Goal: Use online tool/utility: Utilize a website feature to perform a specific function

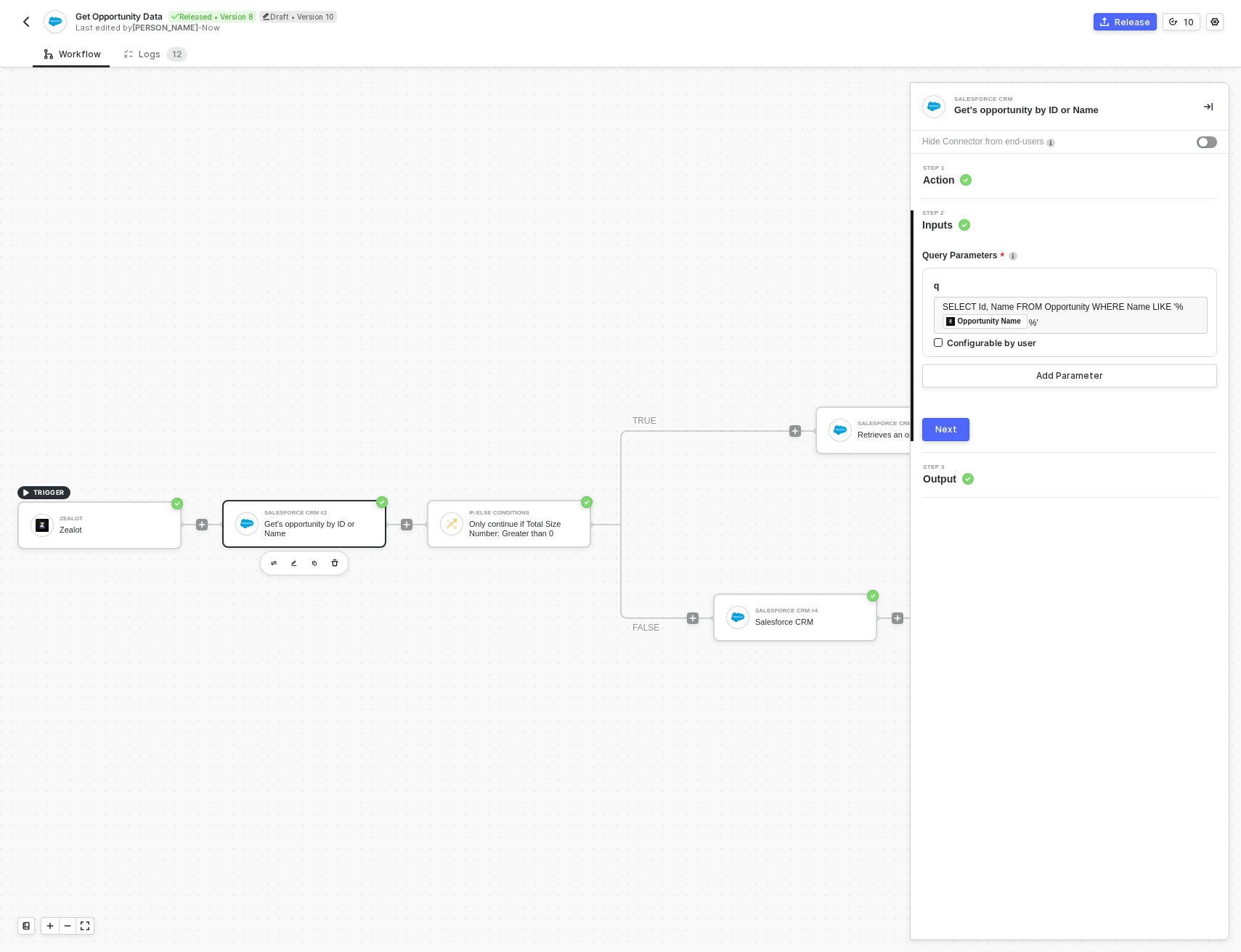
scroll to position [38, 286]
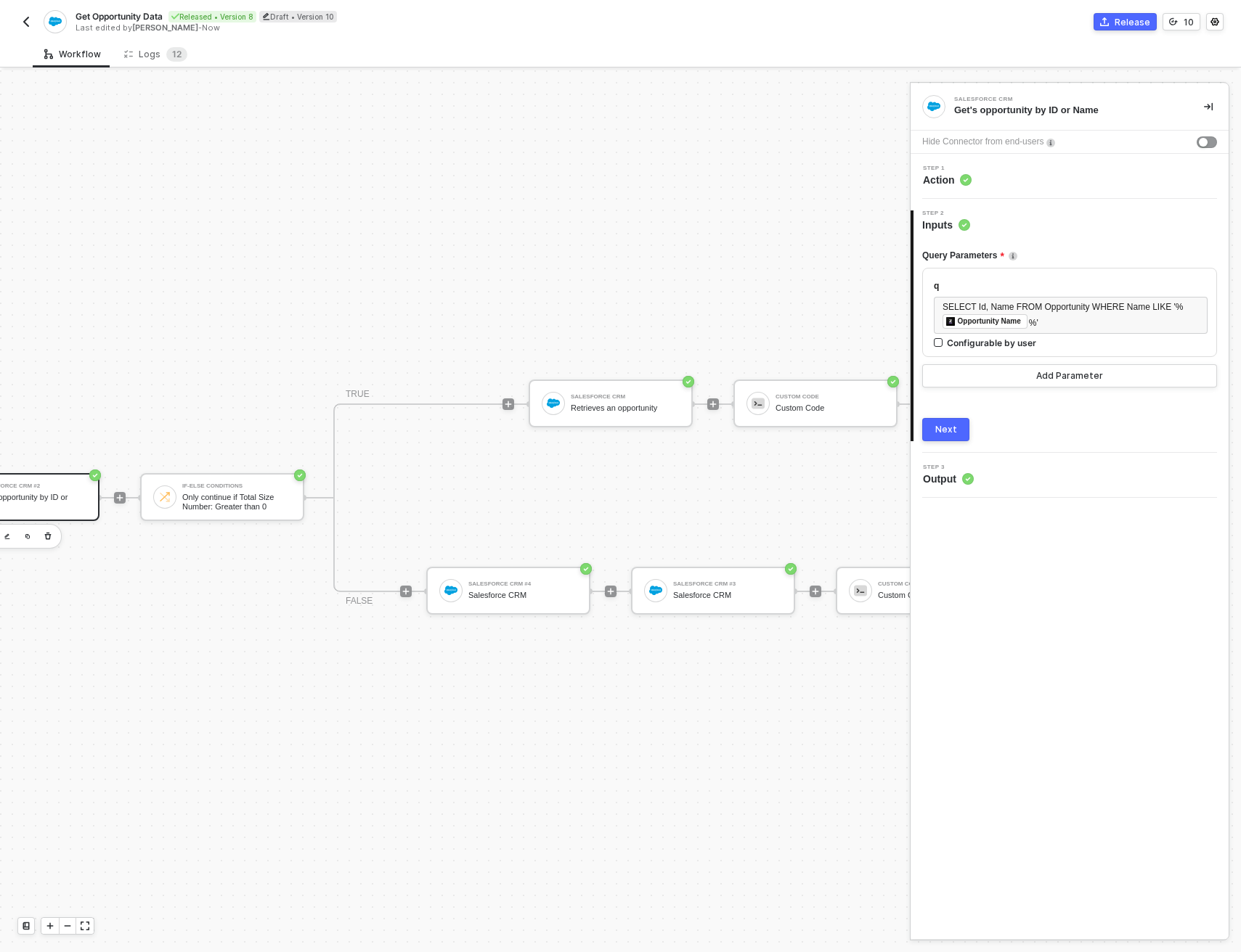
click at [28, 25] on img "button" at bounding box center [27, 22] width 12 height 12
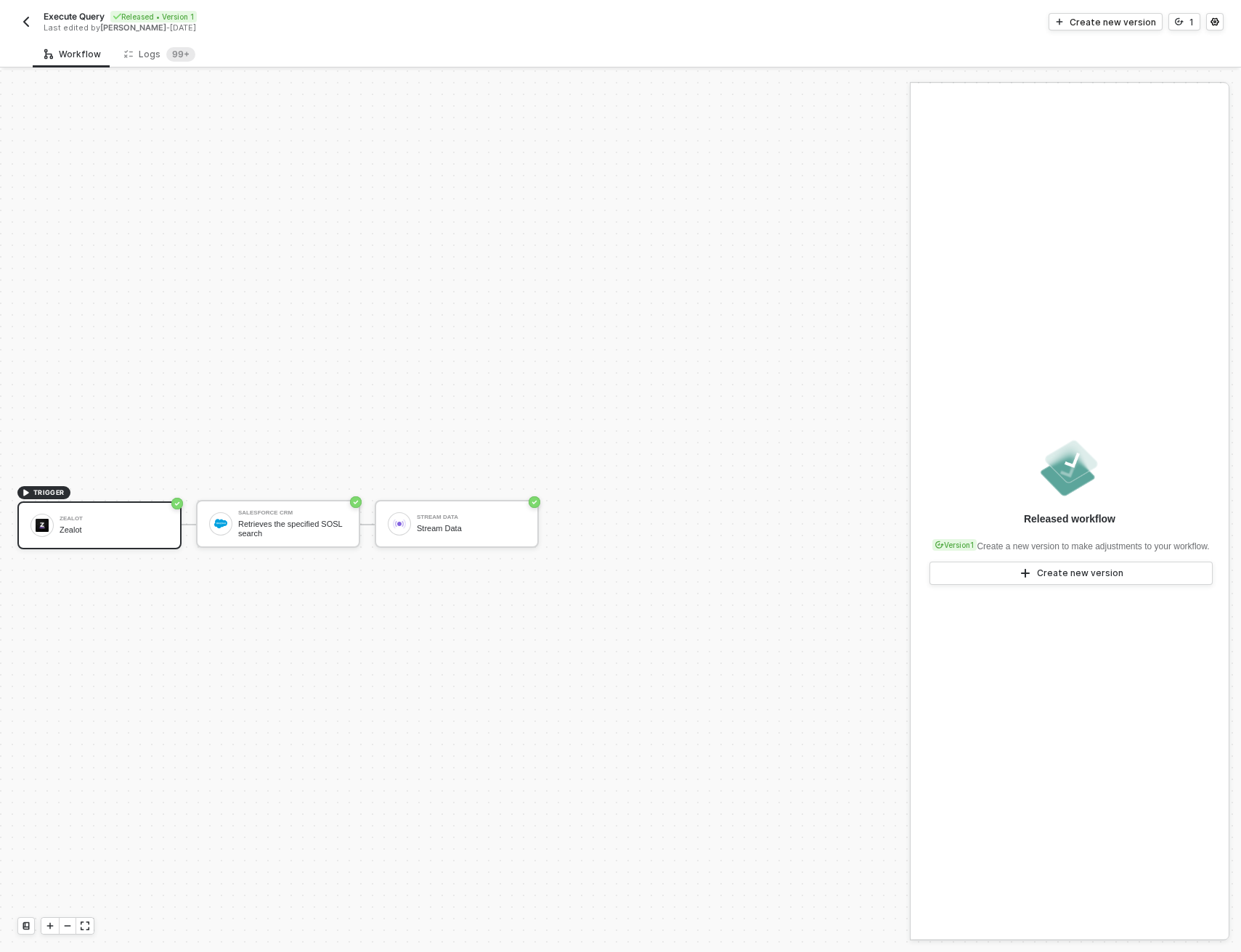
scroll to position [27, 0]
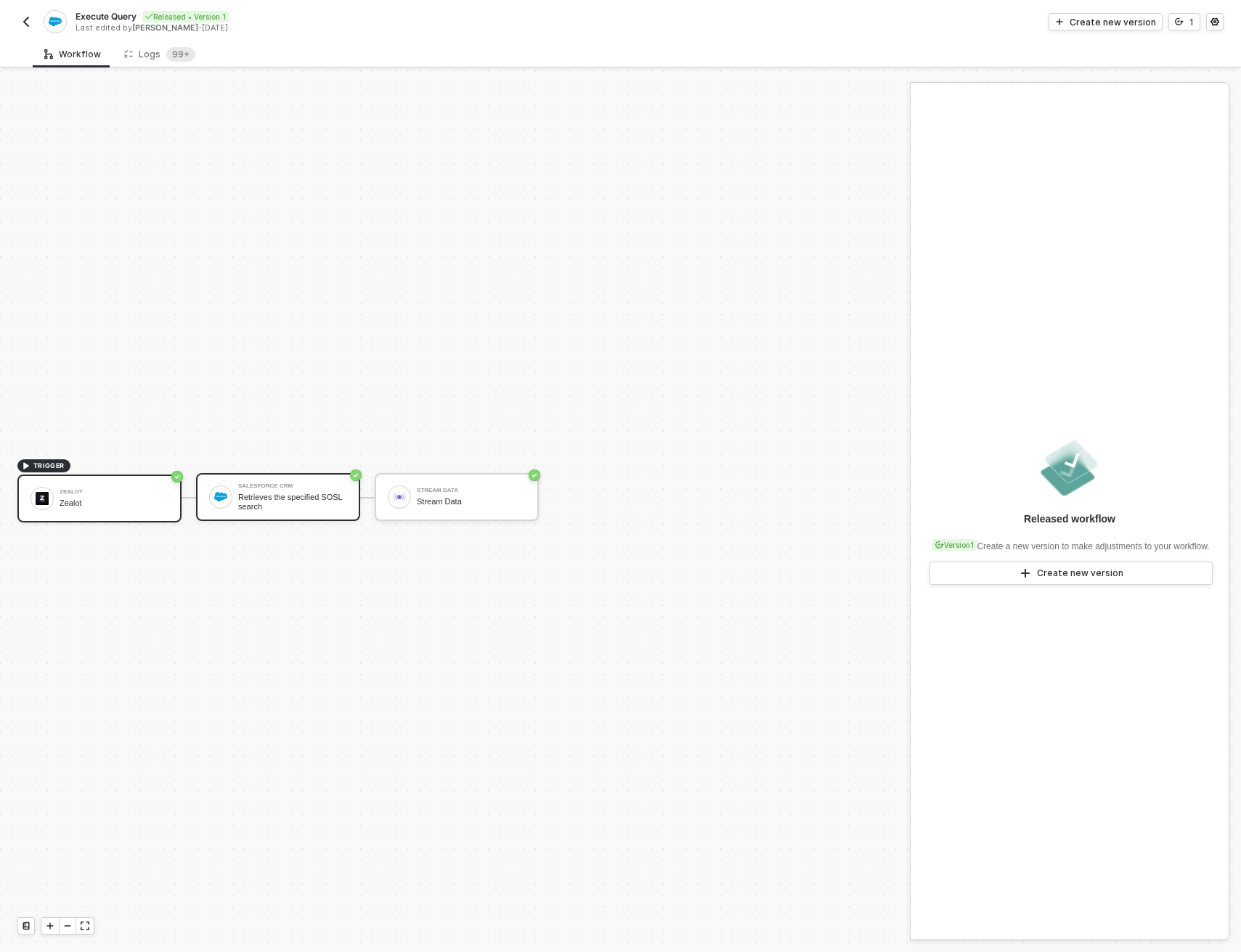
click at [309, 484] on div "Salesforce CRM" at bounding box center [292, 487] width 109 height 6
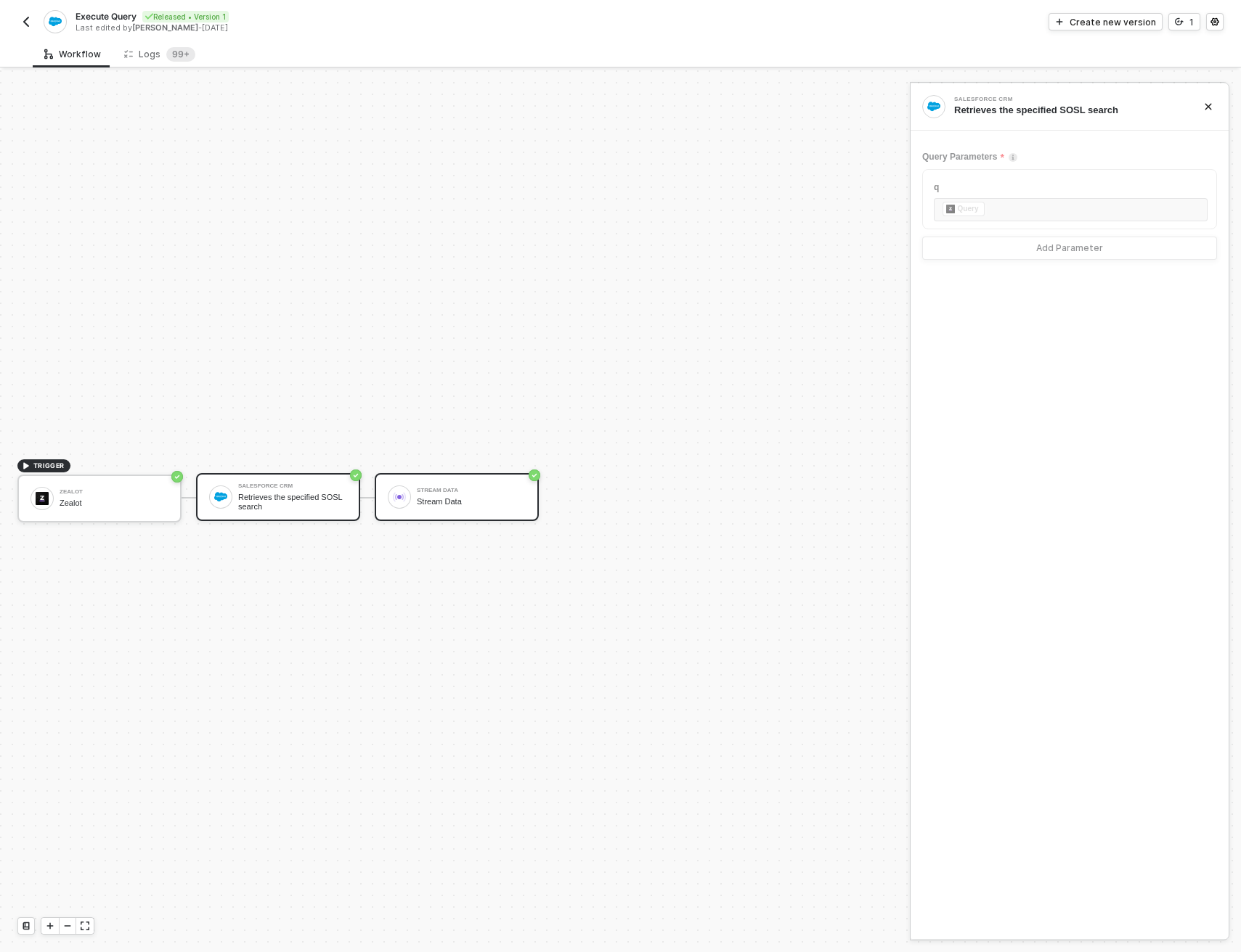
click at [415, 492] on div "Stream Data Stream Data" at bounding box center [468, 497] width 115 height 27
click at [296, 498] on div "Retrieves the specified SOSL search" at bounding box center [292, 501] width 109 height 18
click at [131, 496] on div "Zealot Zealot" at bounding box center [114, 498] width 109 height 27
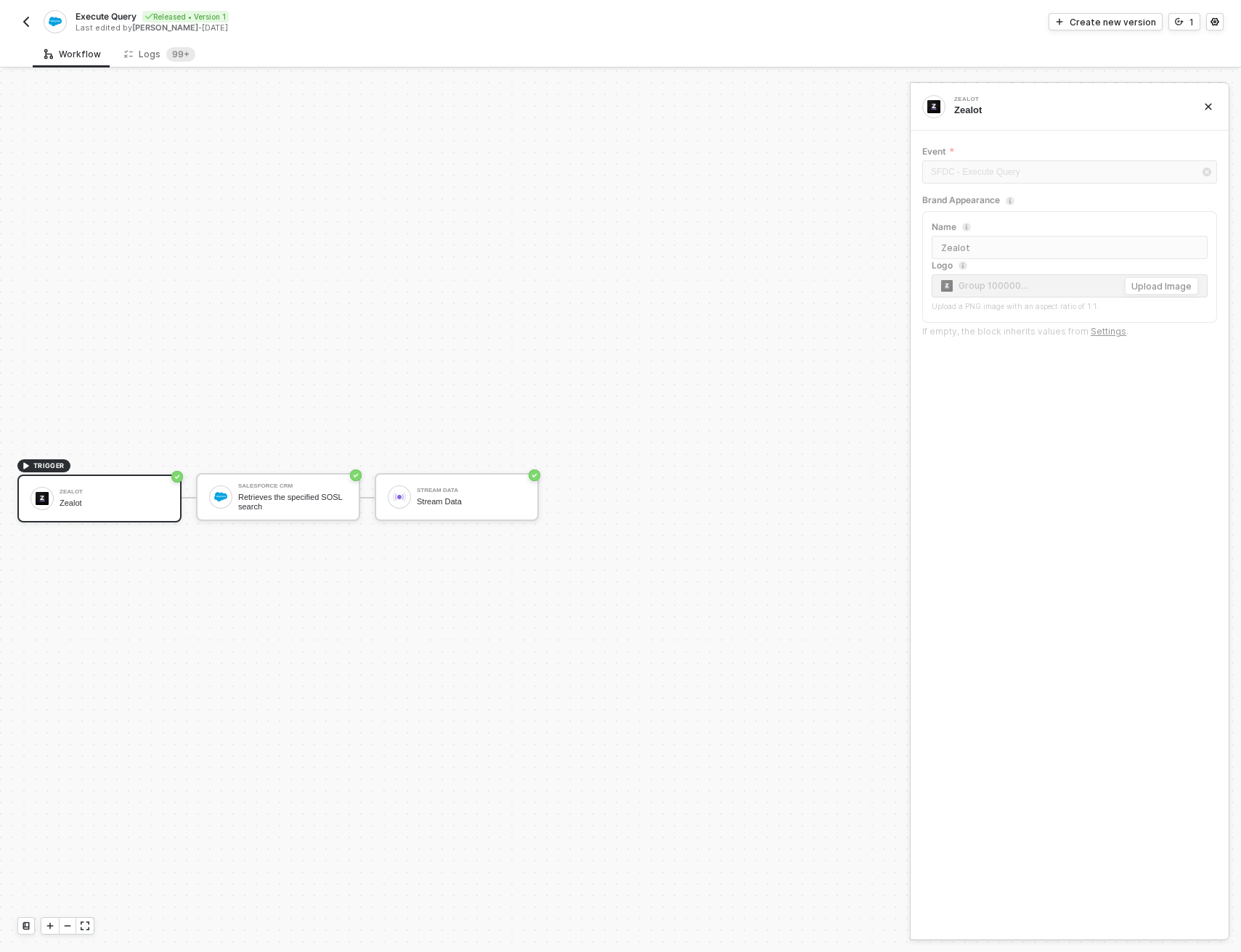
click at [1044, 190] on div at bounding box center [1069, 189] width 295 height 6
click at [1130, 21] on div "Create new version" at bounding box center [1112, 22] width 86 height 13
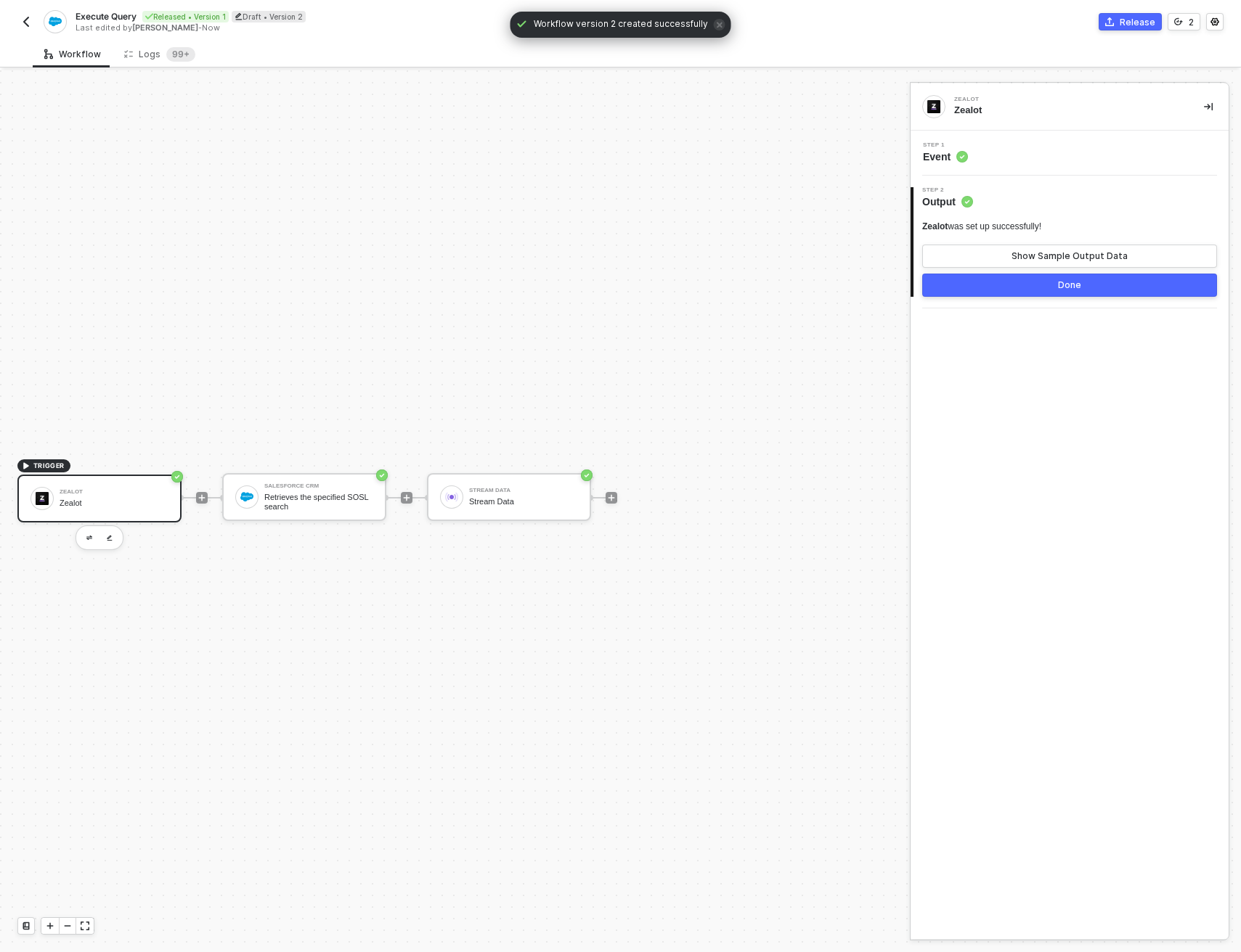
click at [135, 496] on div "Zealot Zealot" at bounding box center [114, 498] width 109 height 27
click at [1051, 138] on div "Step 1 Event" at bounding box center [1069, 152] width 318 height 45
click at [1044, 150] on div "Step 1 Event" at bounding box center [1071, 153] width 314 height 22
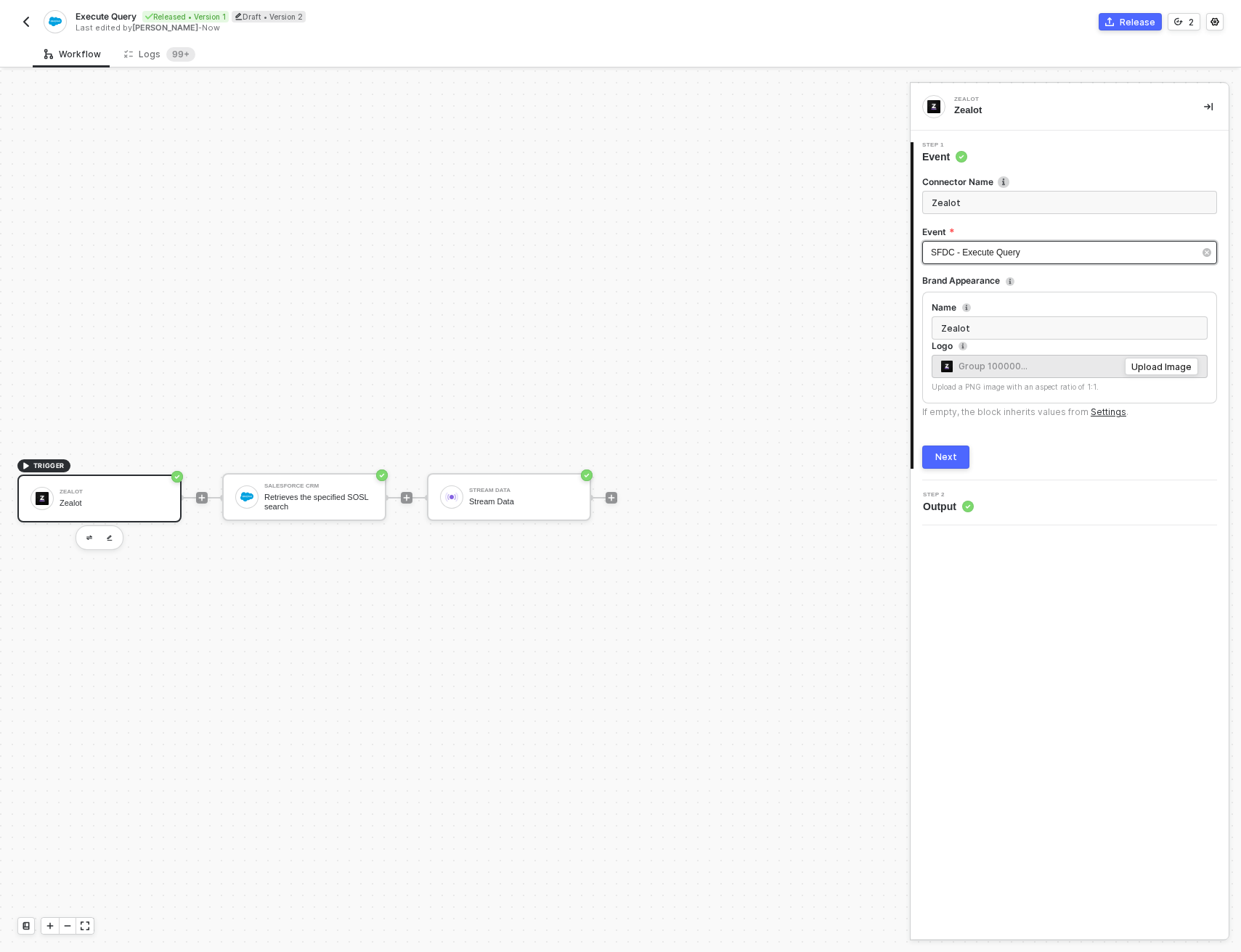
click at [1071, 253] on div "SFDC - Execute Query" at bounding box center [1062, 253] width 263 height 14
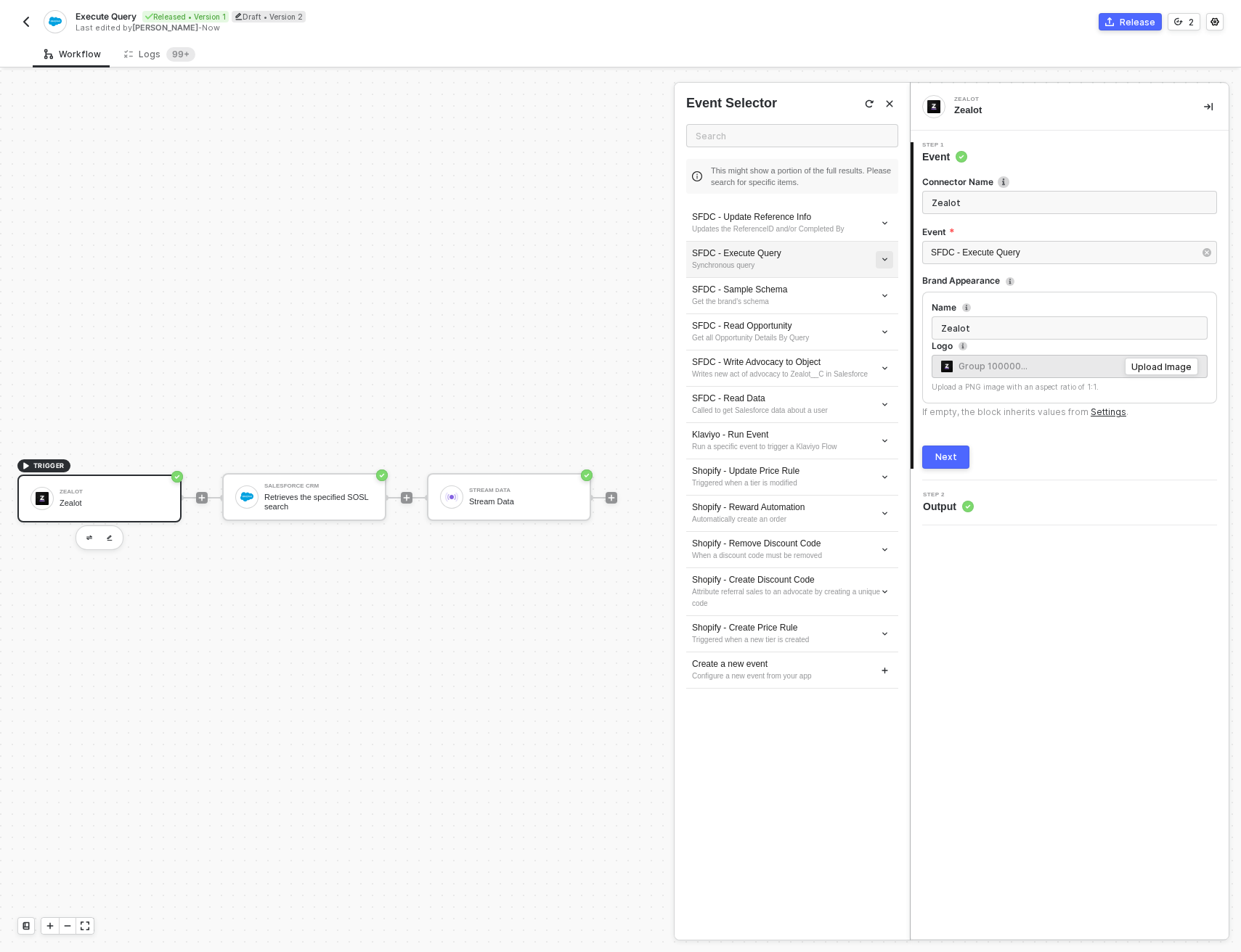
click at [886, 228] on icon "icon-arrow-down-small" at bounding box center [885, 223] width 8 height 8
click at [832, 287] on span "Edit" at bounding box center [833, 286] width 96 height 13
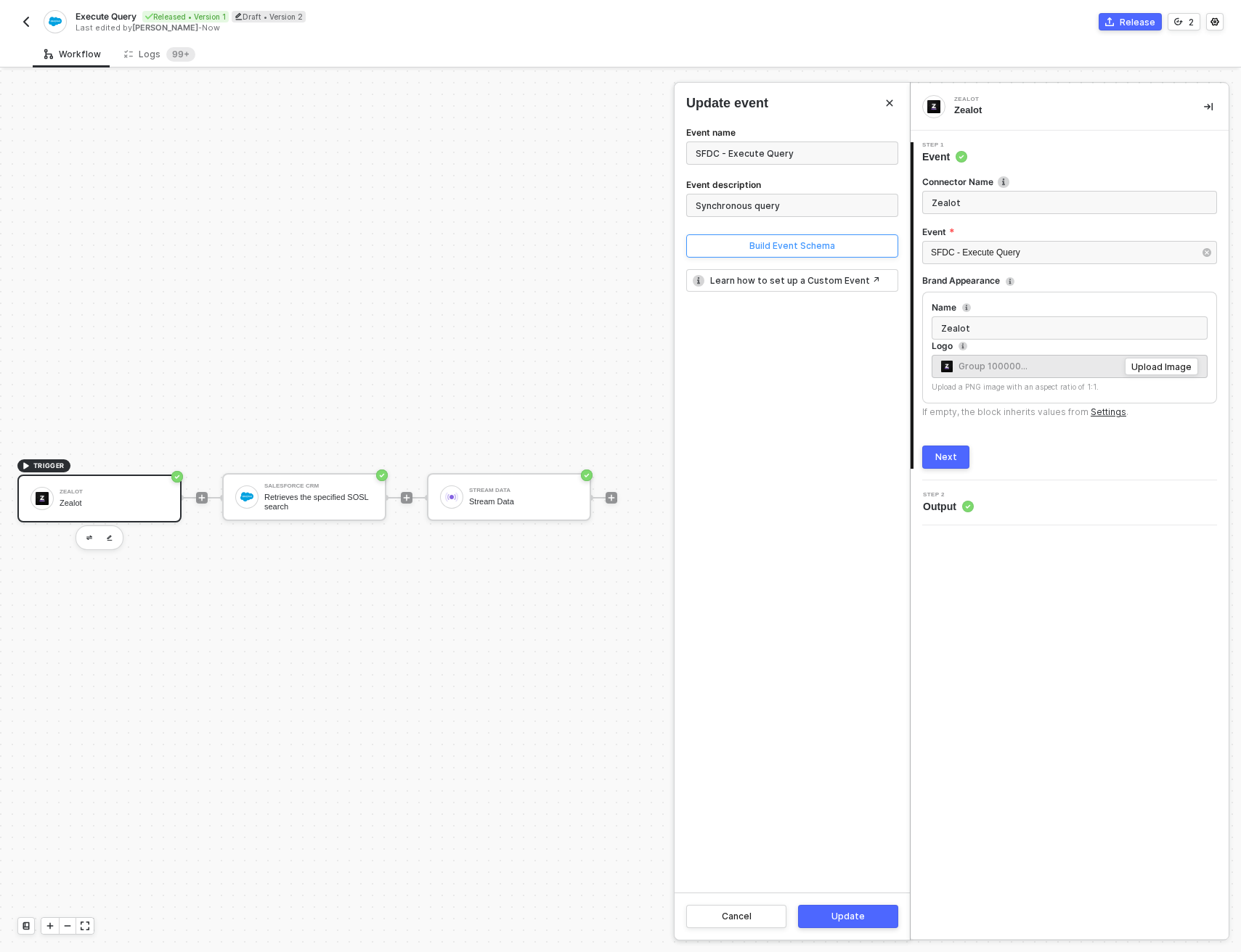
click at [738, 252] on button "Build Event Schema" at bounding box center [792, 246] width 212 height 24
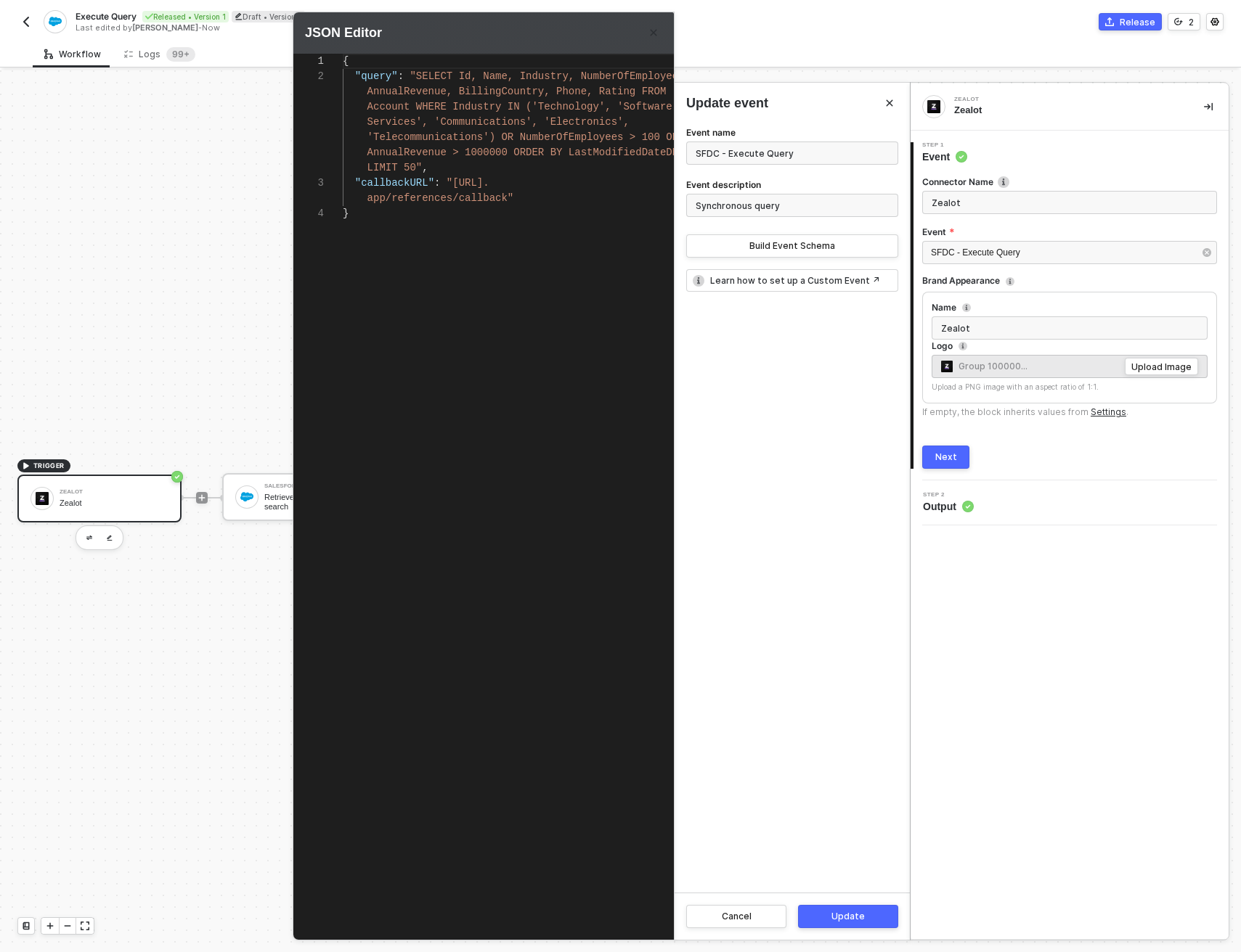
scroll to position [0, 5]
type textarea "{ "query": "SELECT Id, Name, Industry, NumberOfEmployees, AnnualRevenue, Billin…"
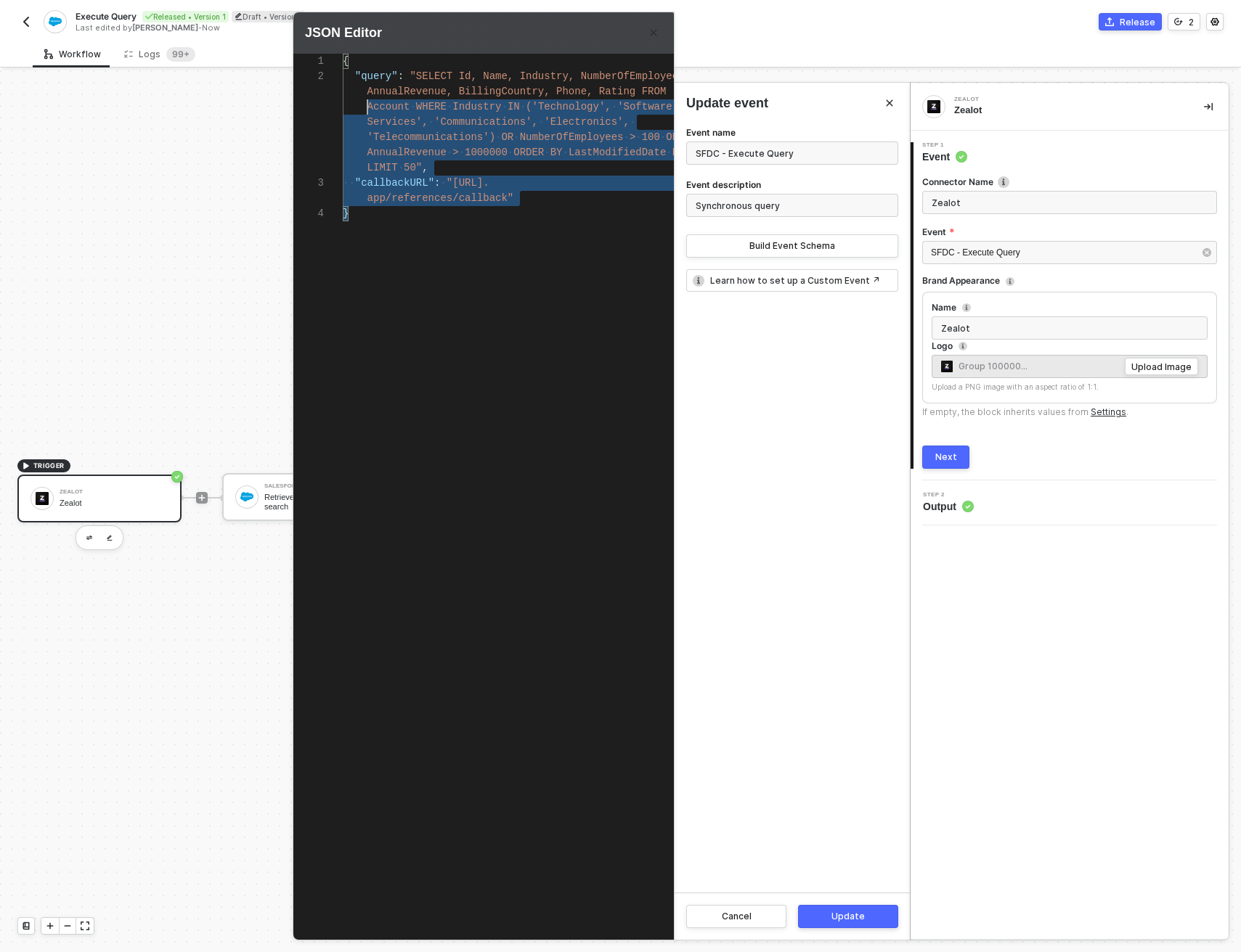
scroll to position [0, 0]
drag, startPoint x: 584, startPoint y: 269, endPoint x: 27, endPoint y: 45, distance: 600.4
